Goal: Information Seeking & Learning: Check status

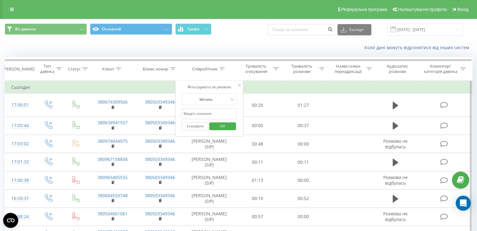
click at [210, 113] on input "text" at bounding box center [209, 113] width 55 height 11
click at [244, 48] on div "Коли дані можуть відрізнятися вiд інших систем" at bounding box center [328, 48] width 298 height 6
drag, startPoint x: 257, startPoint y: 45, endPoint x: 214, endPoint y: 113, distance: 80.1
click at [254, 48] on div "Коли дані можуть відрізнятися вiд інших систем" at bounding box center [328, 48] width 298 height 6
click at [225, 123] on span "OK" at bounding box center [223, 126] width 18 height 10
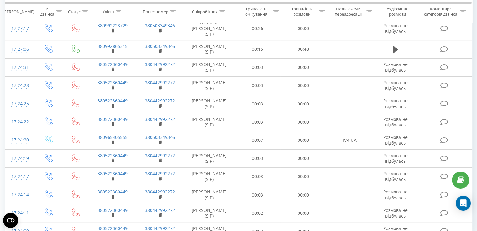
scroll to position [340, 0]
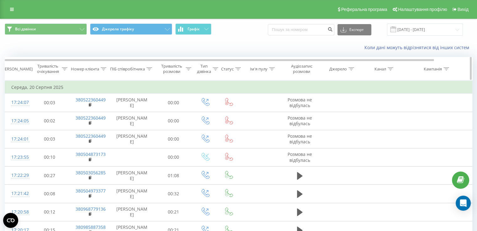
click at [149, 68] on icon at bounding box center [149, 68] width 6 height 3
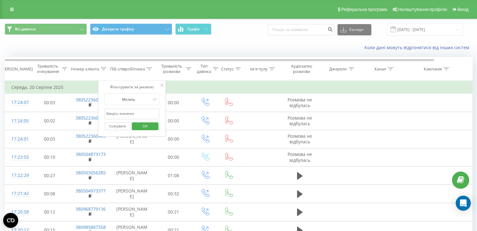
click at [135, 113] on input "text" at bounding box center [131, 113] width 55 height 11
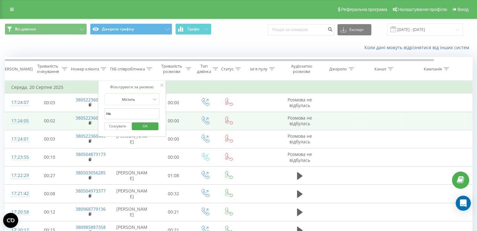
type input "[PERSON_NAME]"
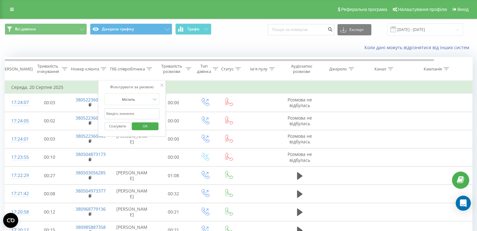
click at [133, 113] on input "text" at bounding box center [131, 113] width 55 height 11
type input "Науменко"
click button "OK" at bounding box center [145, 127] width 27 height 8
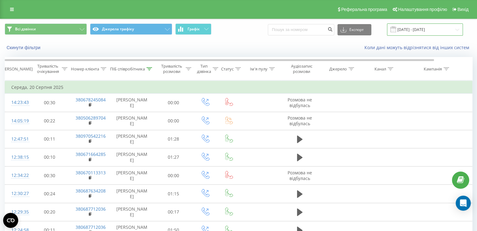
click at [423, 27] on input "[DATE] - [DATE]" at bounding box center [425, 30] width 76 height 12
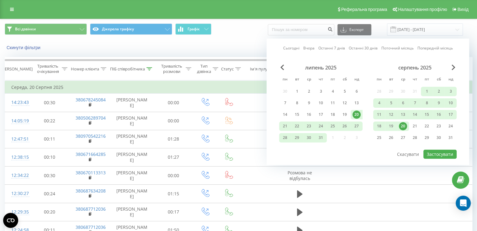
click at [403, 123] on div "20" at bounding box center [403, 126] width 8 height 8
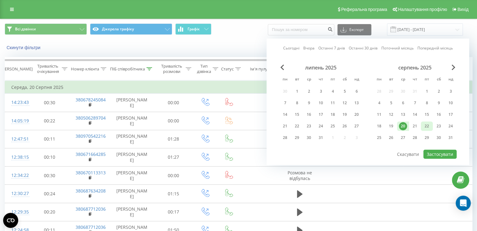
click at [427, 125] on div "22" at bounding box center [427, 126] width 8 height 8
click at [426, 123] on div "22" at bounding box center [427, 126] width 8 height 8
click at [440, 156] on button "Застосувати" at bounding box center [439, 154] width 33 height 9
type input "[DATE] - [DATE]"
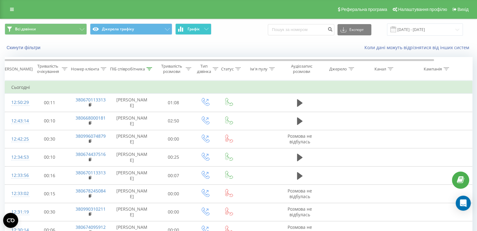
click at [202, 27] on button "Графік" at bounding box center [193, 29] width 36 height 11
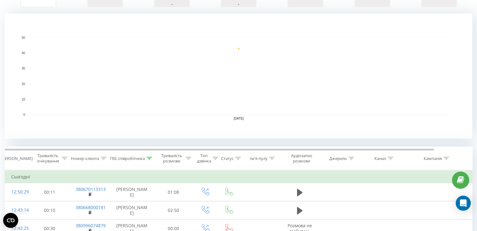
scroll to position [219, 0]
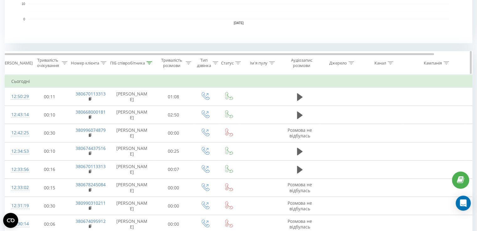
click at [189, 63] on icon at bounding box center [189, 62] width 6 height 3
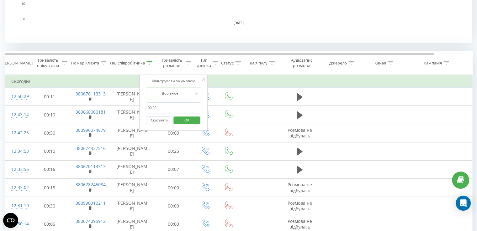
click at [174, 108] on input "text" at bounding box center [173, 108] width 55 height 11
type input "01:00"
click at [186, 120] on span "OK" at bounding box center [187, 120] width 18 height 10
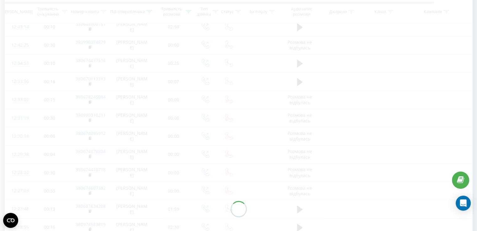
scroll to position [307, 0]
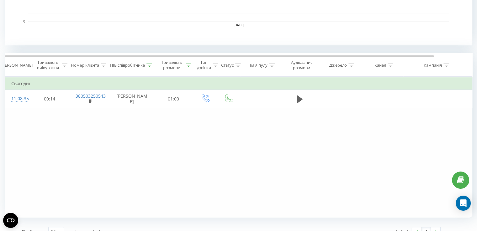
scroll to position [227, 0]
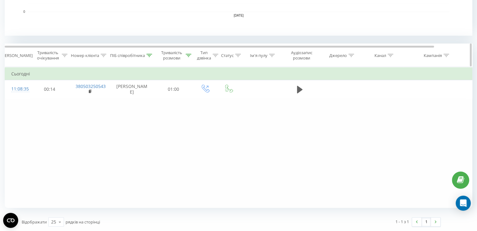
click at [188, 55] on icon at bounding box center [189, 55] width 6 height 3
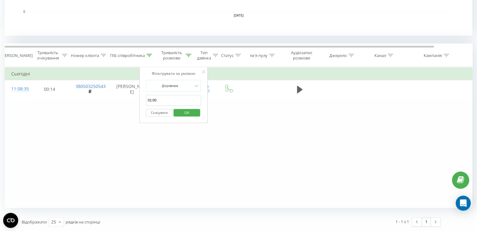
click at [169, 94] on form "Дорівнює 01:00 Скасувати OK" at bounding box center [173, 100] width 55 height 40
click at [189, 84] on div at bounding box center [170, 86] width 45 height 6
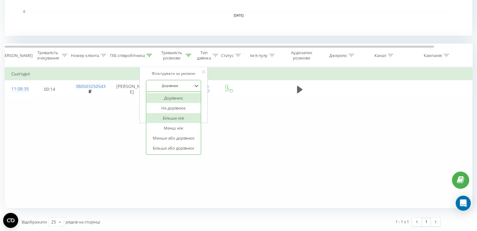
click at [188, 119] on div "Більше ніж" at bounding box center [173, 118] width 55 height 10
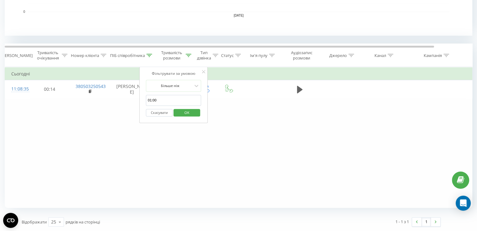
click at [187, 111] on span "OK" at bounding box center [187, 113] width 18 height 10
